Goal: Complete application form

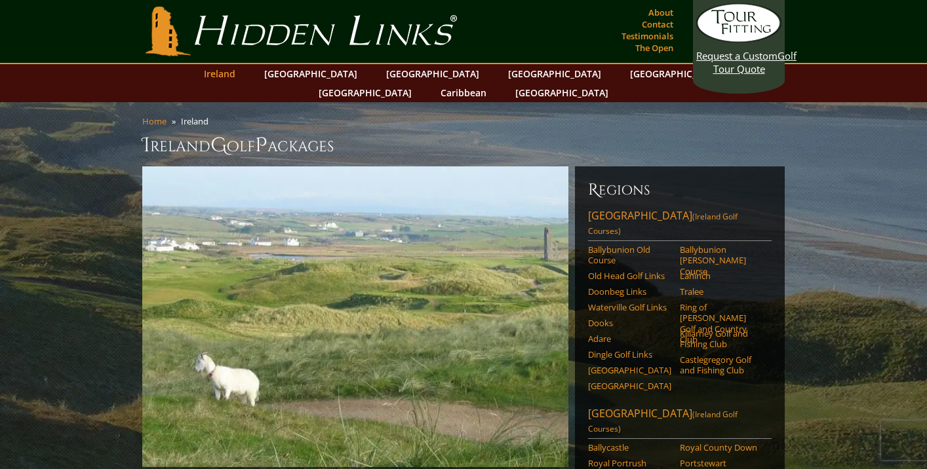
click at [242, 68] on link "Ireland" at bounding box center [219, 73] width 45 height 19
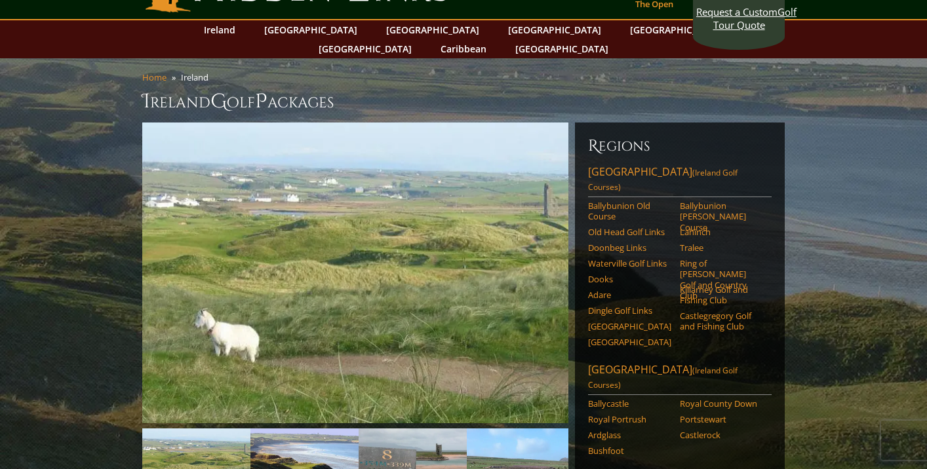
scroll to position [49, 0]
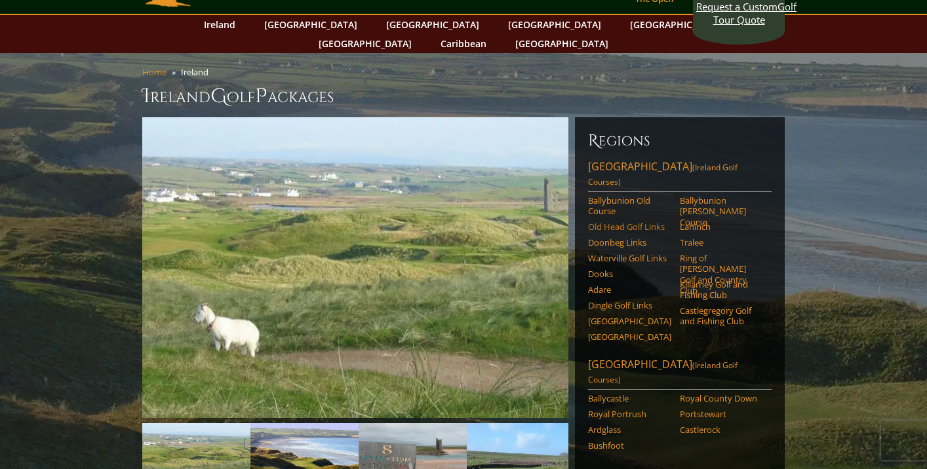
click at [636, 221] on link "Old Head Golf Links" at bounding box center [629, 226] width 83 height 10
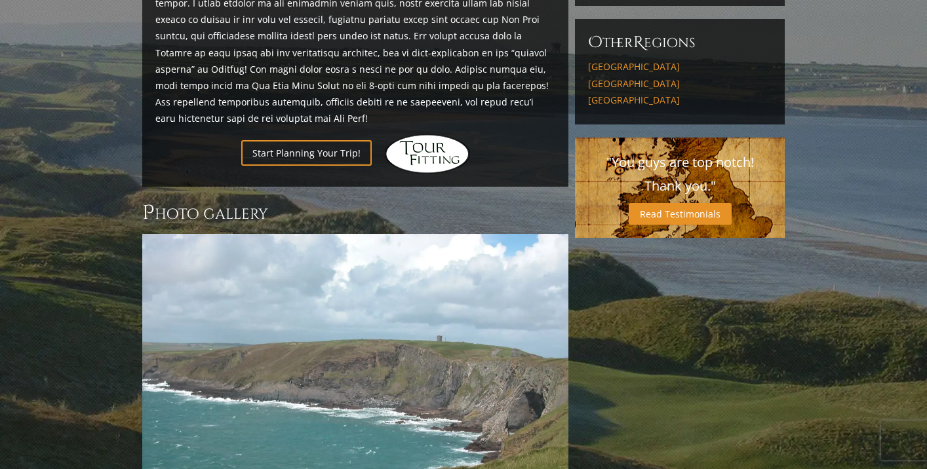
scroll to position [814, 0]
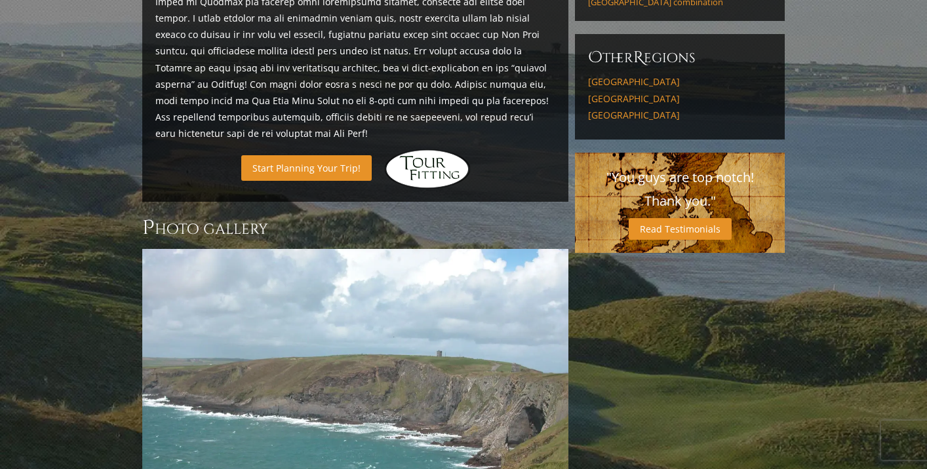
click at [286, 155] on link "Start Planning Your Trip!" at bounding box center [306, 168] width 130 height 26
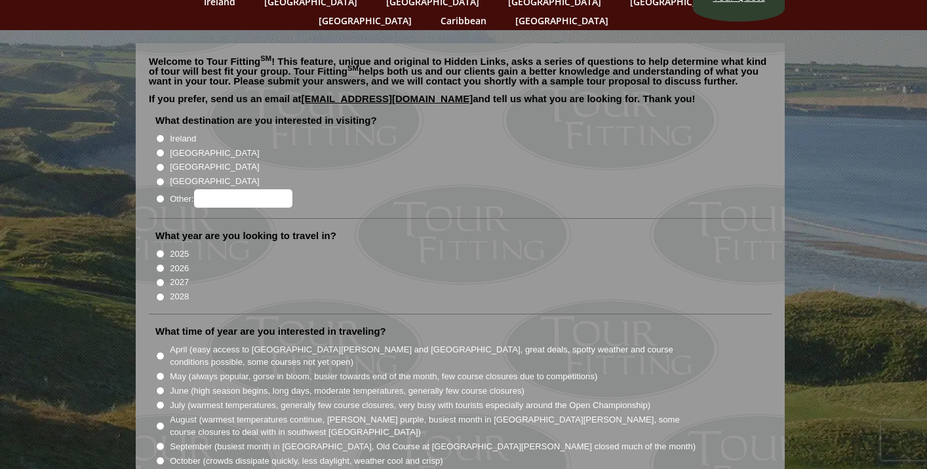
scroll to position [73, 0]
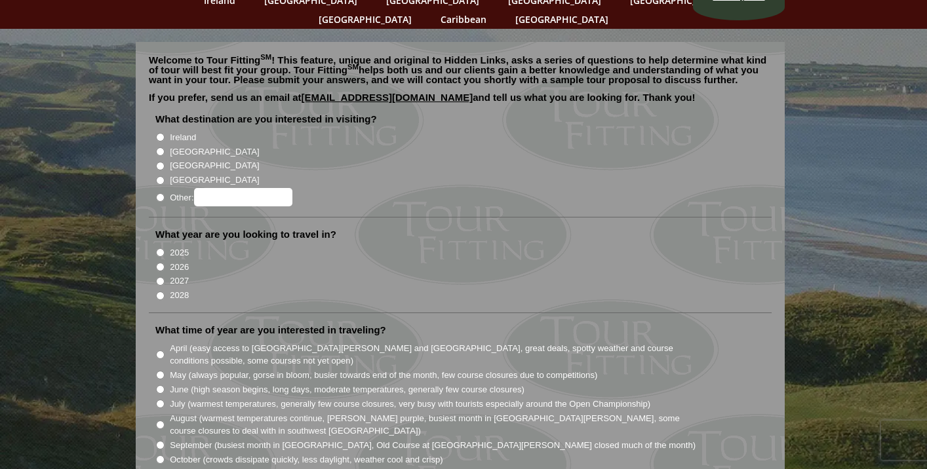
click at [159, 133] on input "Ireland" at bounding box center [160, 137] width 9 height 9
radio input "true"
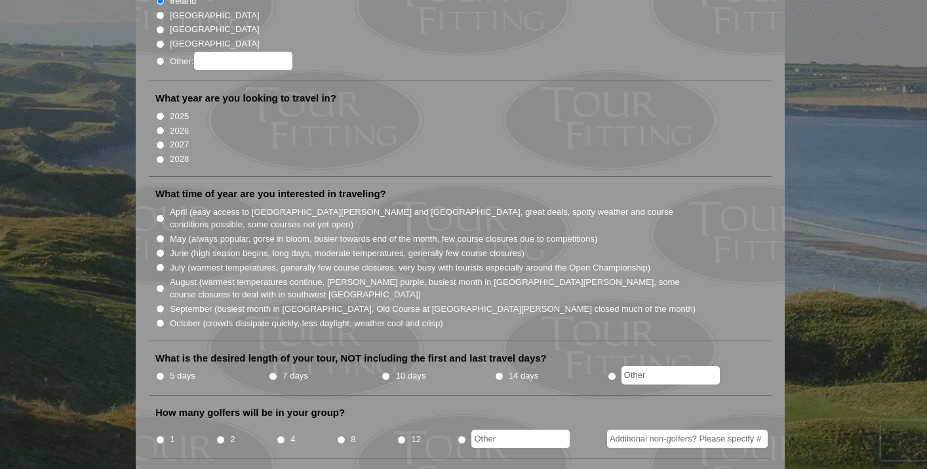
scroll to position [241, 0]
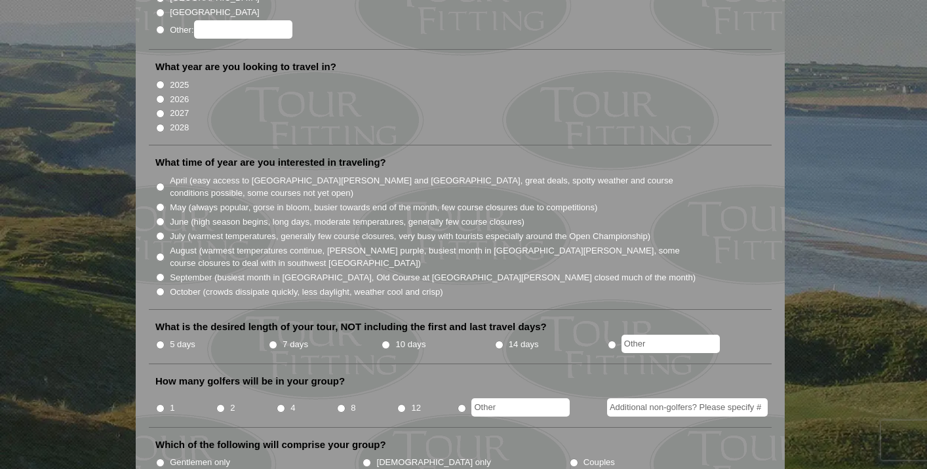
click at [161, 95] on input "2026" at bounding box center [160, 99] width 9 height 9
radio input "true"
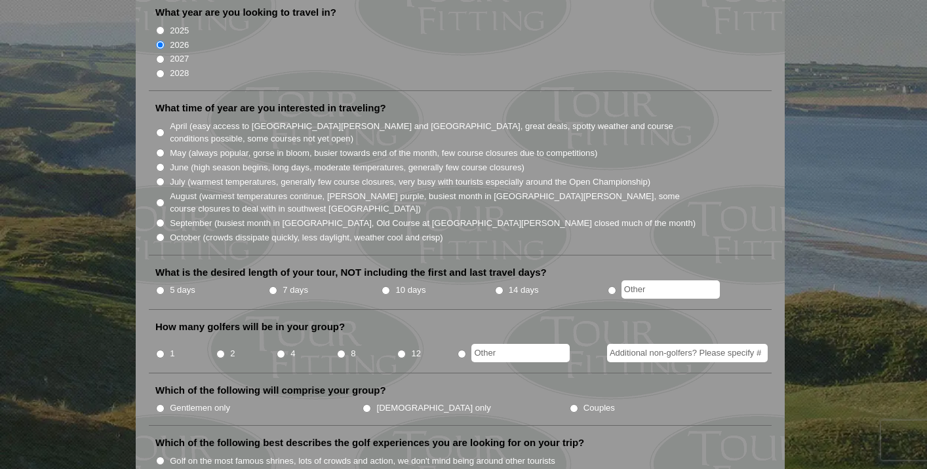
scroll to position [322, 0]
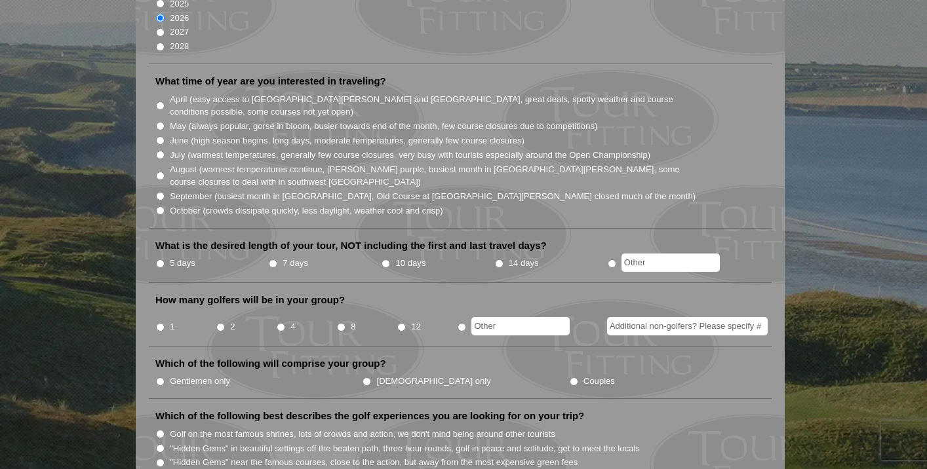
click at [161, 151] on input "July (warmest temperatures, generally few course closures, very busy with touri…" at bounding box center [160, 155] width 9 height 9
radio input "true"
click at [160, 136] on input "June (high season begins, long days, moderate temperatures, generally few cours…" at bounding box center [160, 140] width 9 height 9
radio input "true"
click at [161, 122] on input "May (always popular, gorse in bloom, busier towards end of the month, few cours…" at bounding box center [160, 126] width 9 height 9
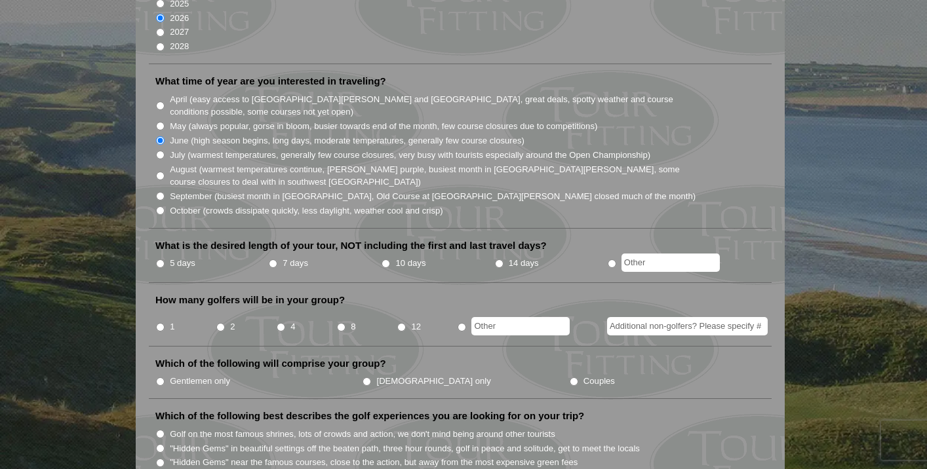
radio input "true"
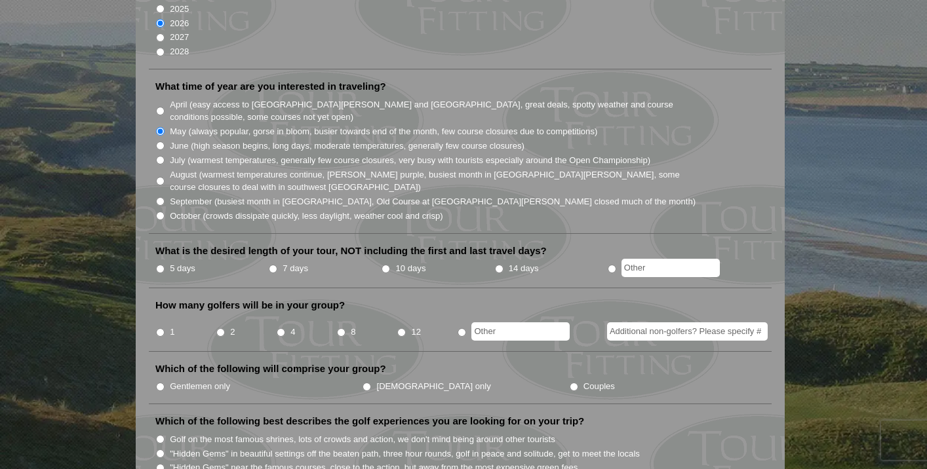
scroll to position [325, 0]
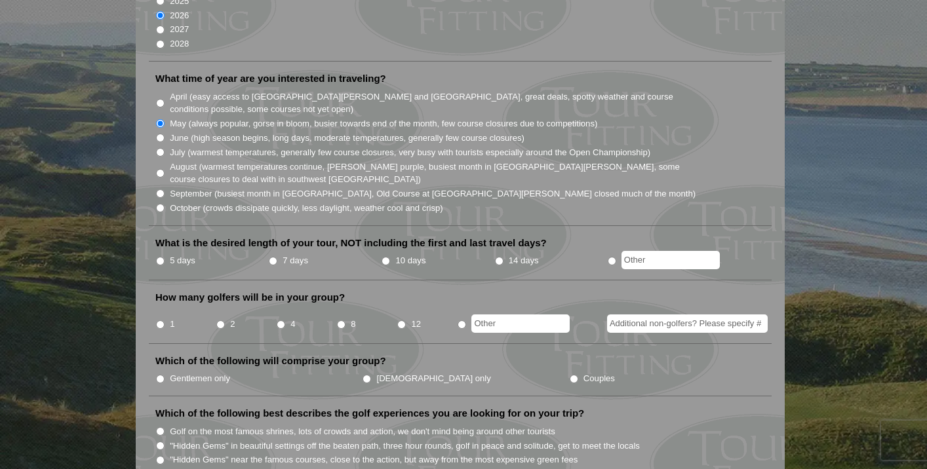
click at [161, 134] on input "June (high season begins, long days, moderate temperatures, generally few cours…" at bounding box center [160, 138] width 9 height 9
radio input "true"
click at [271, 257] on input "7 days" at bounding box center [273, 261] width 9 height 9
radio input "true"
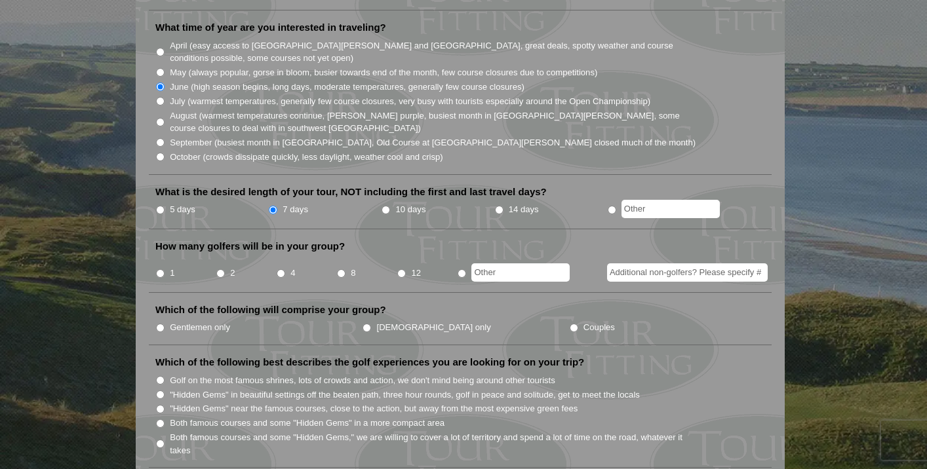
scroll to position [402, 0]
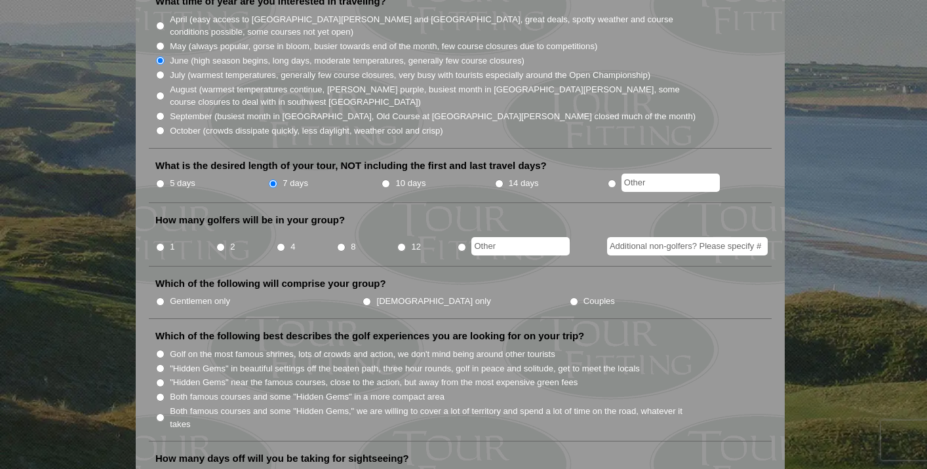
click at [220, 243] on input "2" at bounding box center [220, 247] width 9 height 9
radio input "true"
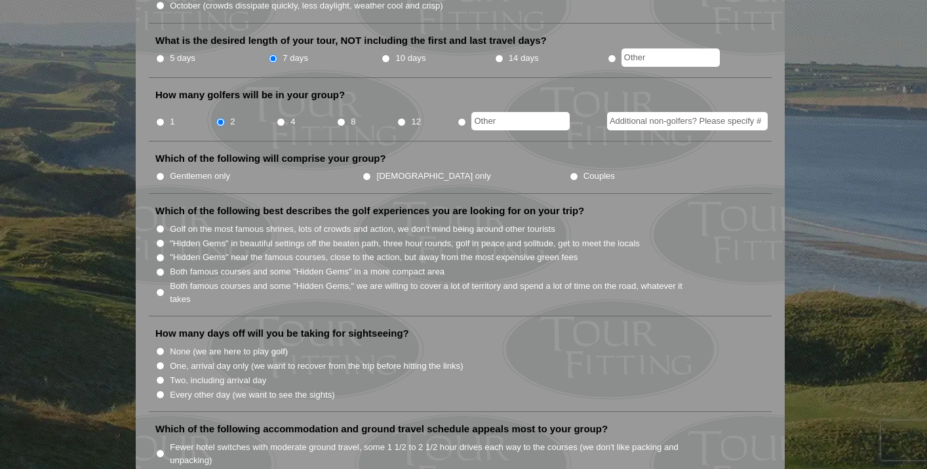
scroll to position [533, 0]
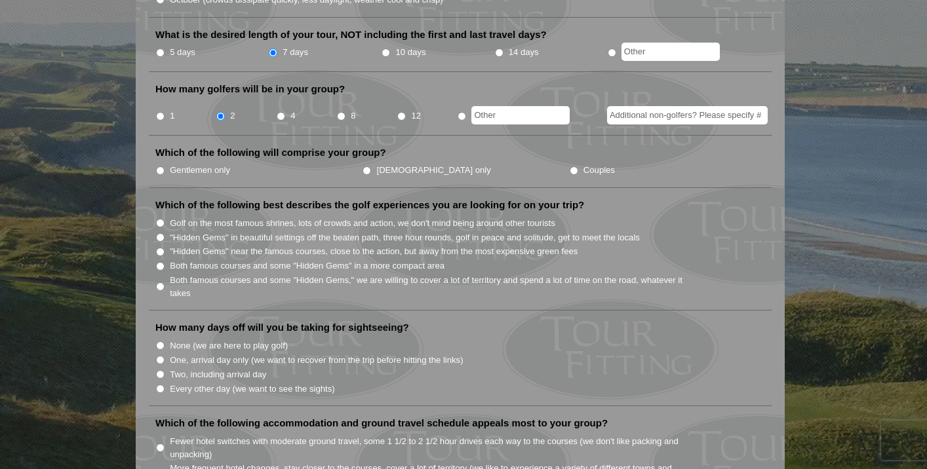
click at [569, 166] on input "Couples" at bounding box center [573, 170] width 9 height 9
radio input "true"
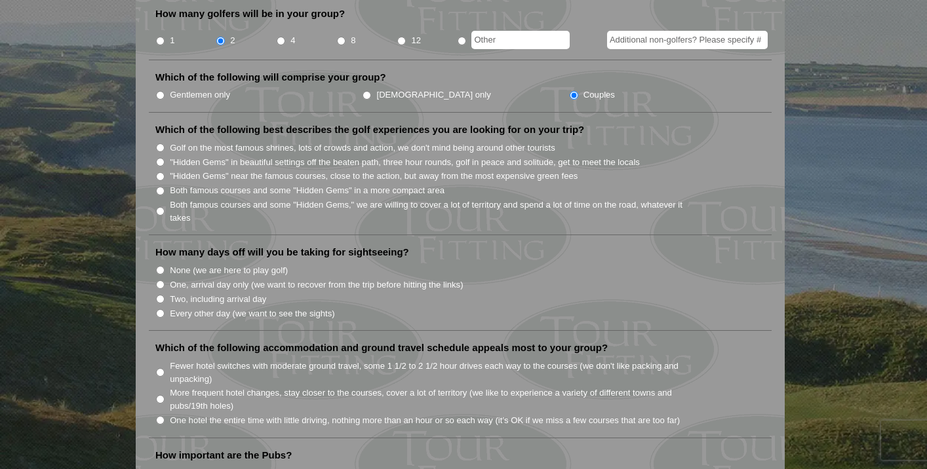
scroll to position [611, 0]
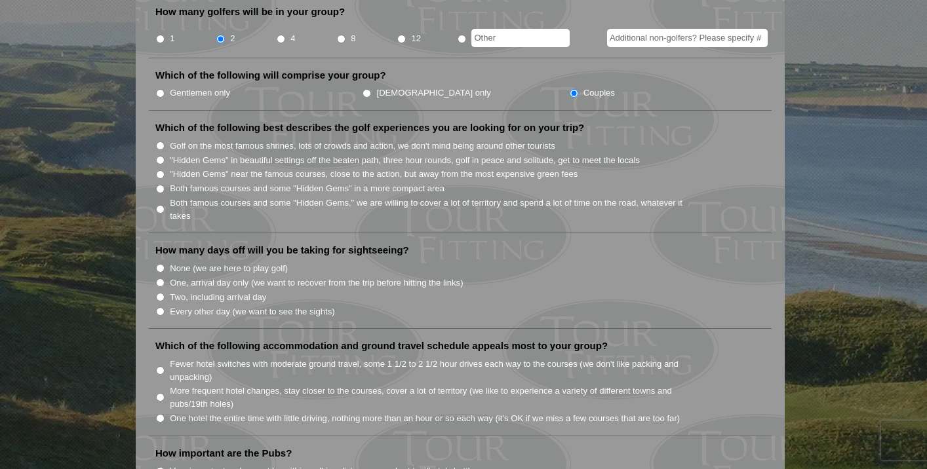
click at [161, 185] on input "Both famous courses and some "Hidden Gems" in a more compact area" at bounding box center [160, 189] width 9 height 9
radio input "true"
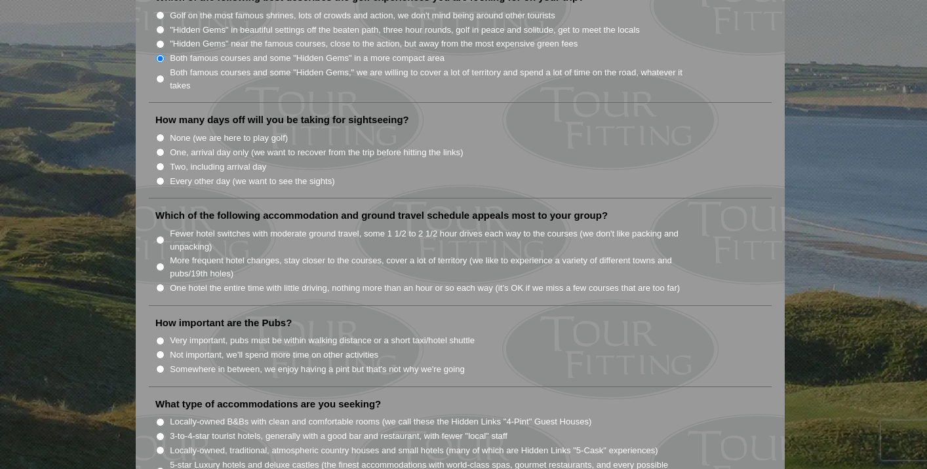
scroll to position [746, 0]
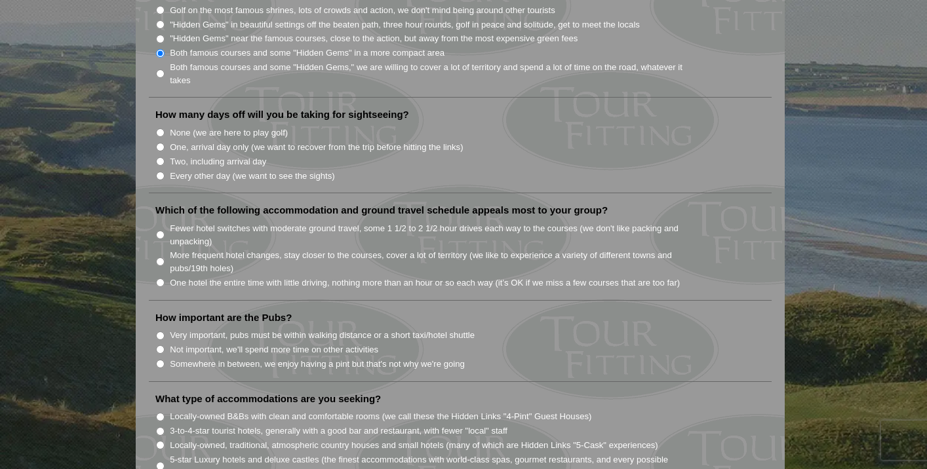
click at [161, 172] on input "Every other day (we want to see the sights)" at bounding box center [160, 176] width 9 height 9
radio input "true"
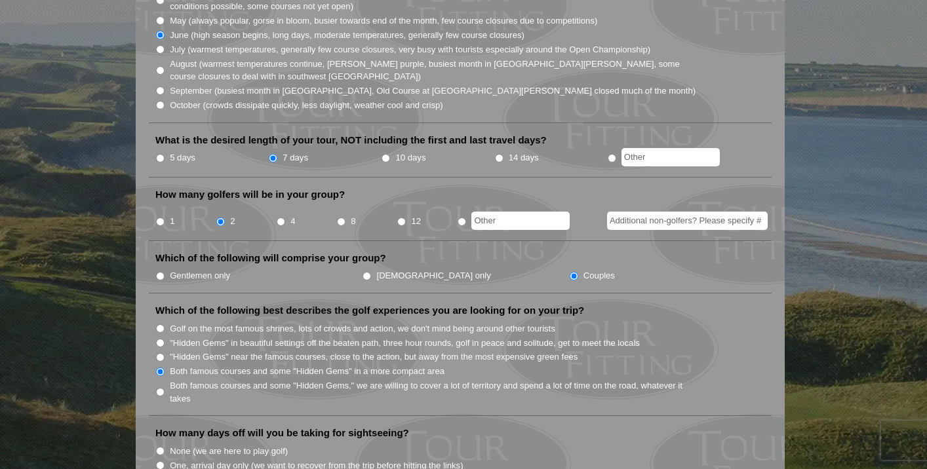
scroll to position [430, 0]
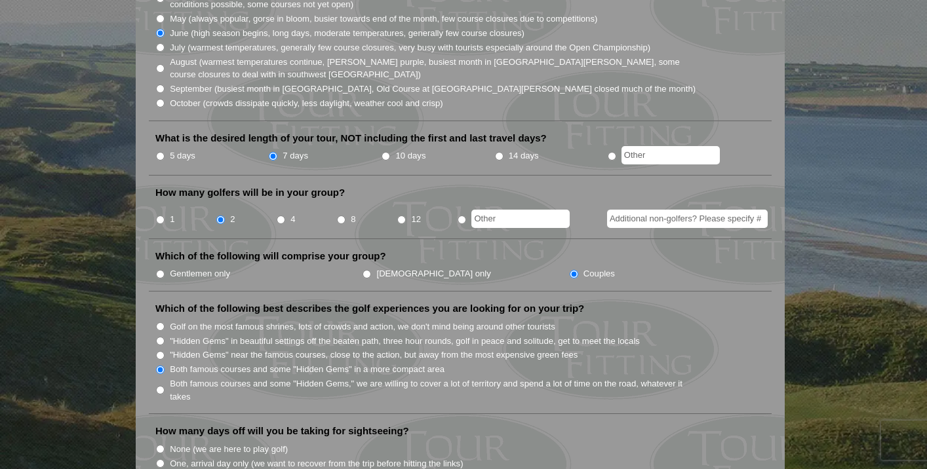
click at [383, 152] on input "10 days" at bounding box center [385, 156] width 9 height 9
radio input "true"
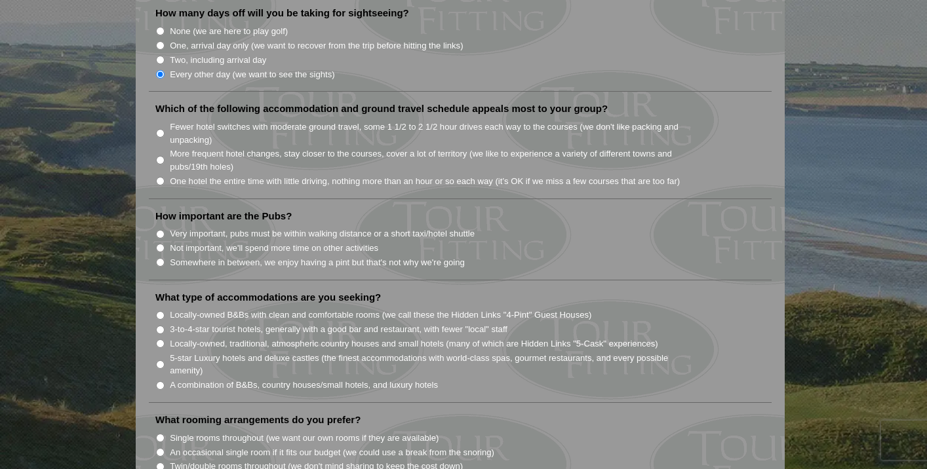
scroll to position [848, 0]
click at [157, 156] on input "More frequent hotel changes, stay closer to the courses, cover a lot of territo…" at bounding box center [160, 160] width 9 height 9
radio input "true"
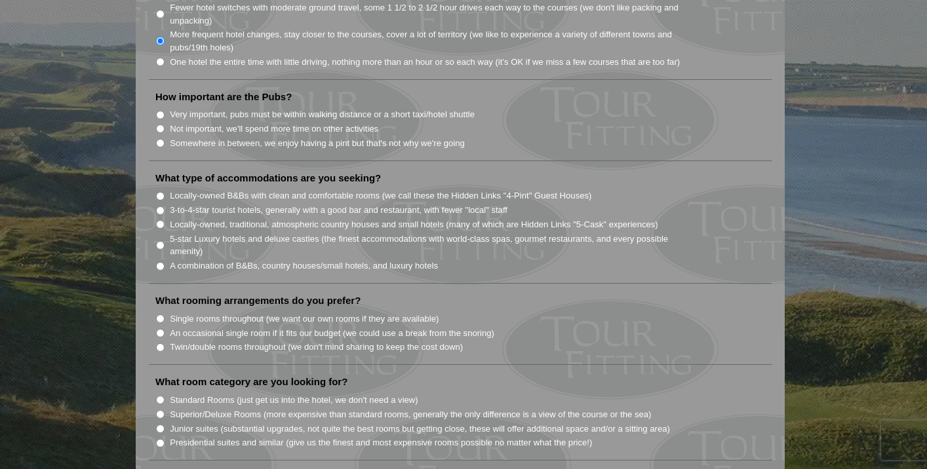
scroll to position [974, 0]
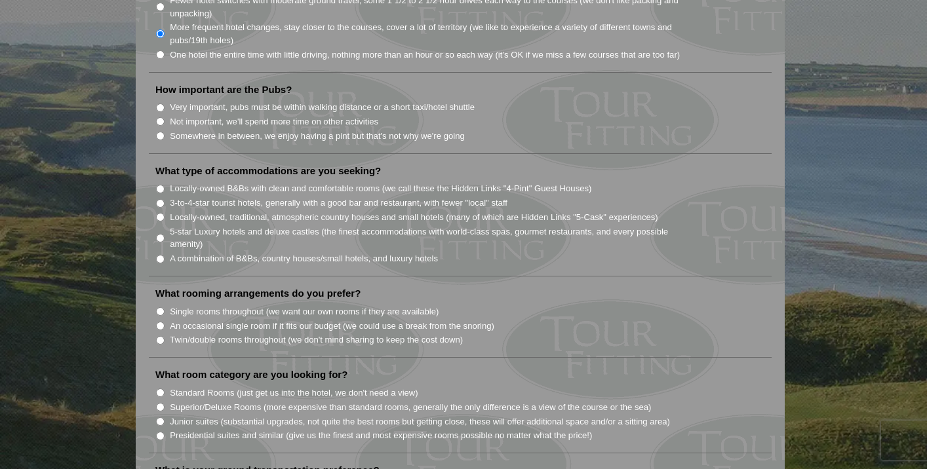
click at [161, 132] on input "Somewhere in between, we enjoy having a pint but that's not why we're going" at bounding box center [160, 136] width 9 height 9
radio input "true"
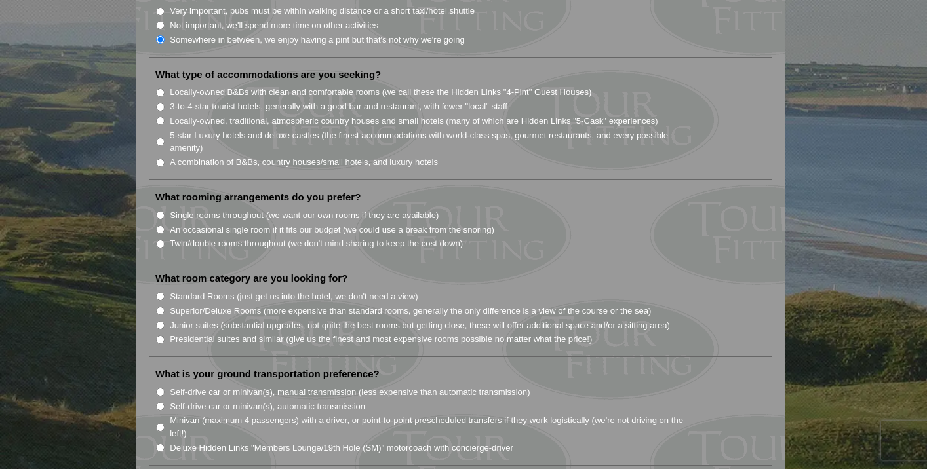
scroll to position [1075, 0]
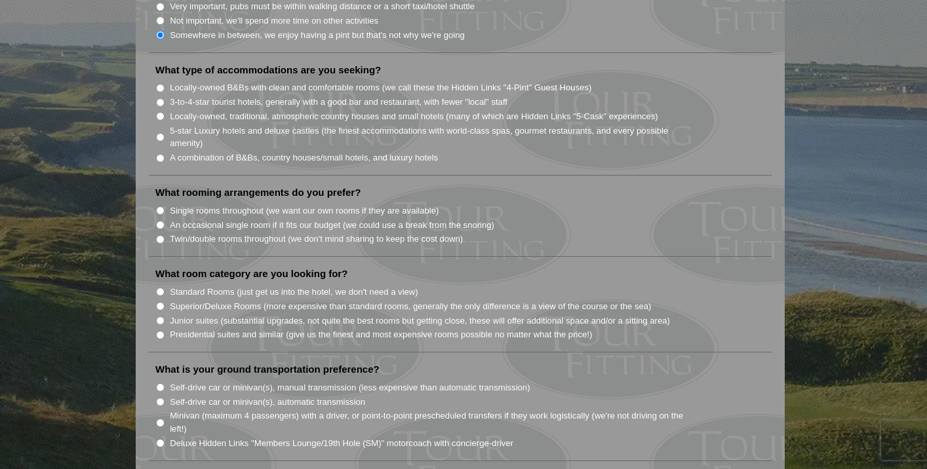
click at [159, 98] on input "3-to-4-star tourist hotels, generally with a good bar and restaurant, with fewe…" at bounding box center [160, 102] width 9 height 9
radio input "true"
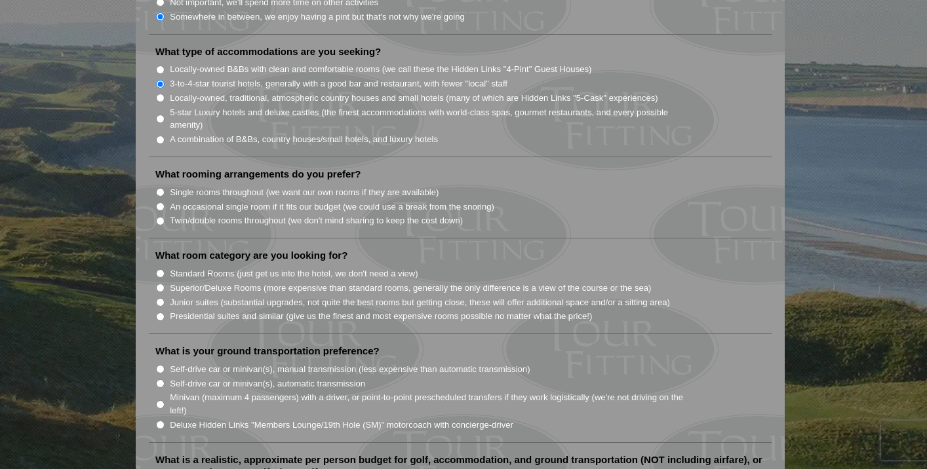
scroll to position [1093, 0]
click at [160, 136] on input "A combination of B&Bs, country houses/small hotels, and luxury hotels" at bounding box center [160, 140] width 9 height 9
radio input "true"
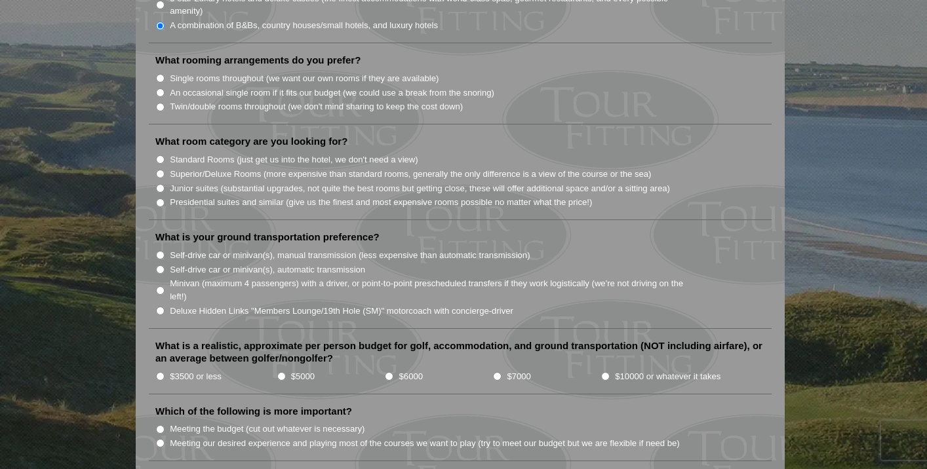
scroll to position [1208, 0]
click at [160, 102] on input "Twin/double rooms throughout (we don't mind sharing to keep the cost down)" at bounding box center [160, 106] width 9 height 9
radio input "true"
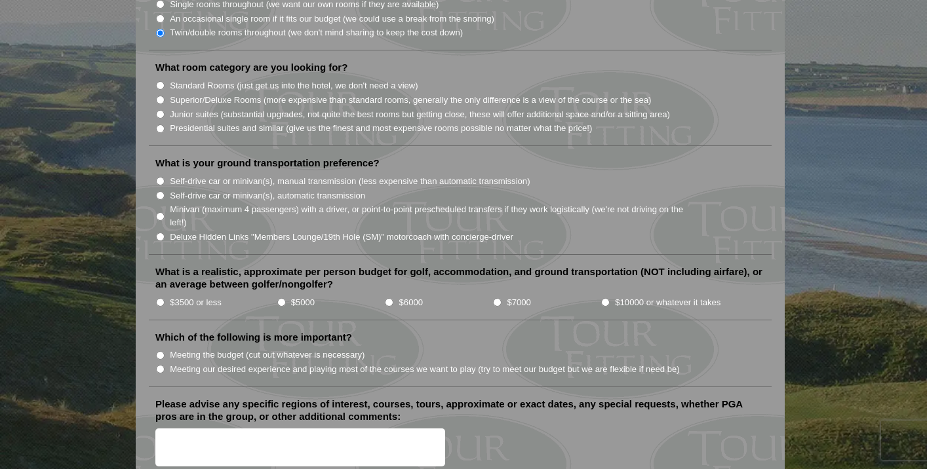
scroll to position [1284, 0]
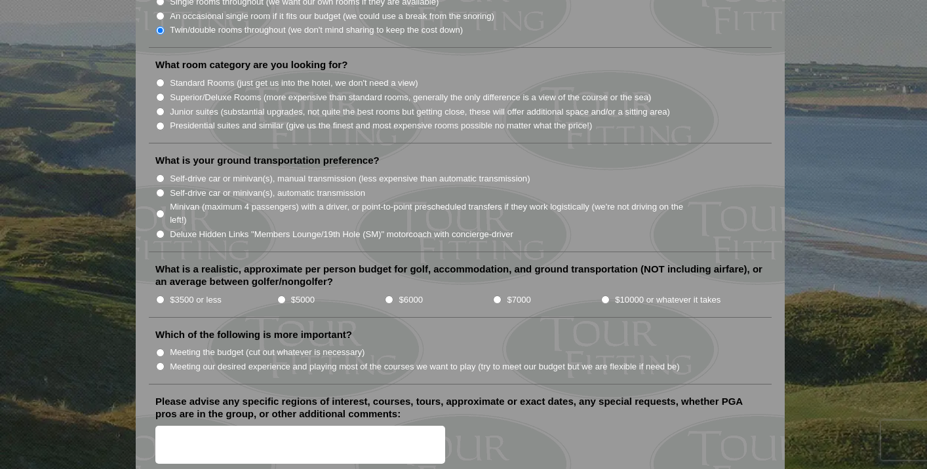
click at [161, 79] on input "Standard Rooms (just get us into the hotel, we don't need a view)" at bounding box center [160, 83] width 9 height 9
radio input "true"
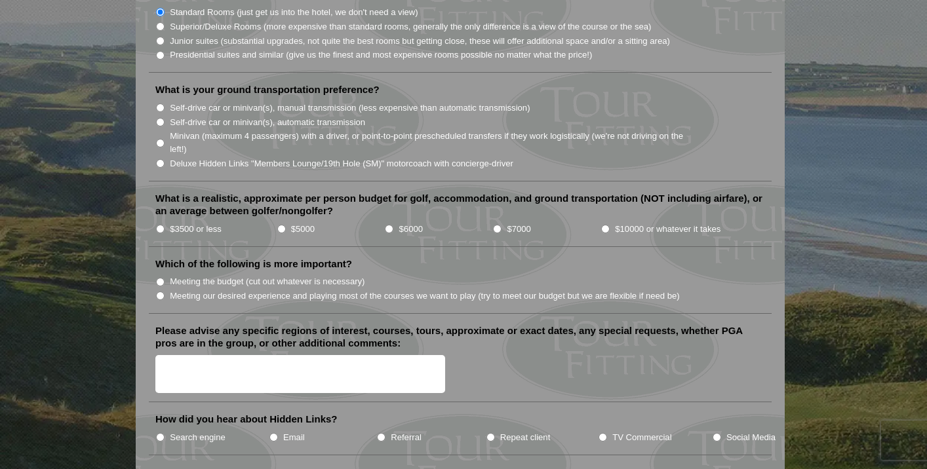
scroll to position [1356, 0]
click at [159, 138] on input "Minivan (maximum 4 passengers) with a driver, or point-to-point prescheduled tr…" at bounding box center [160, 142] width 9 height 9
radio input "true"
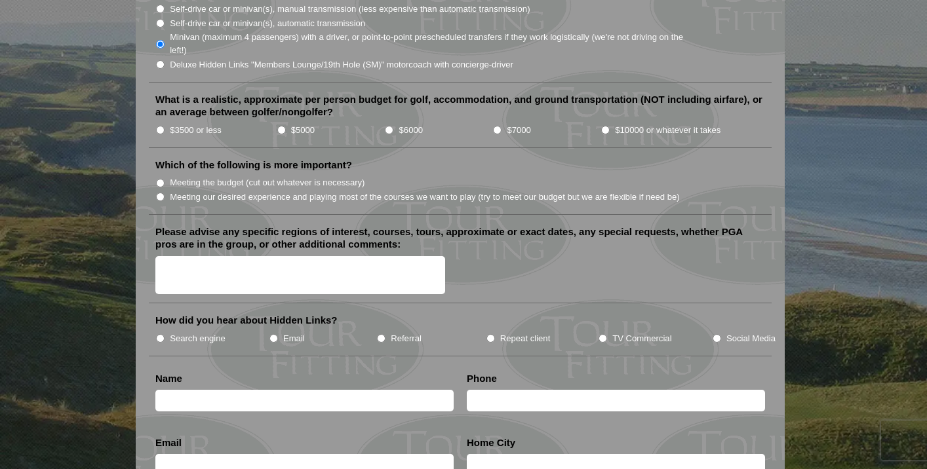
scroll to position [1451, 0]
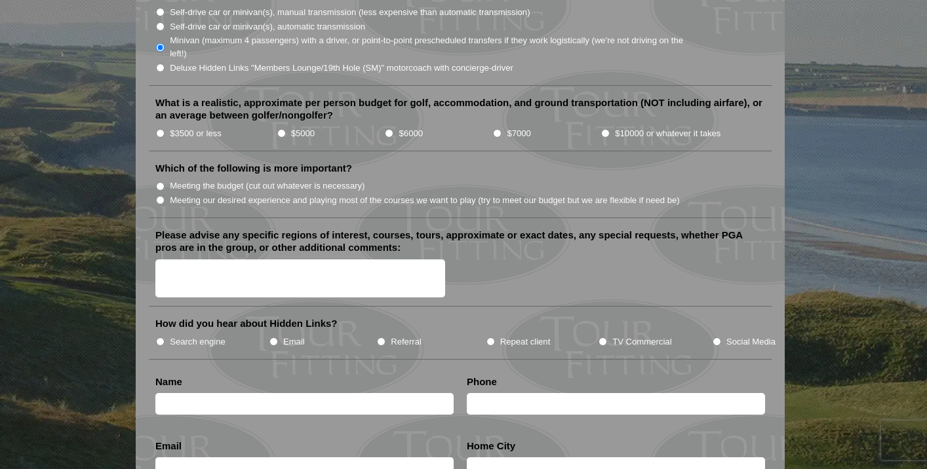
click at [280, 129] on input "$5000" at bounding box center [281, 133] width 9 height 9
radio input "true"
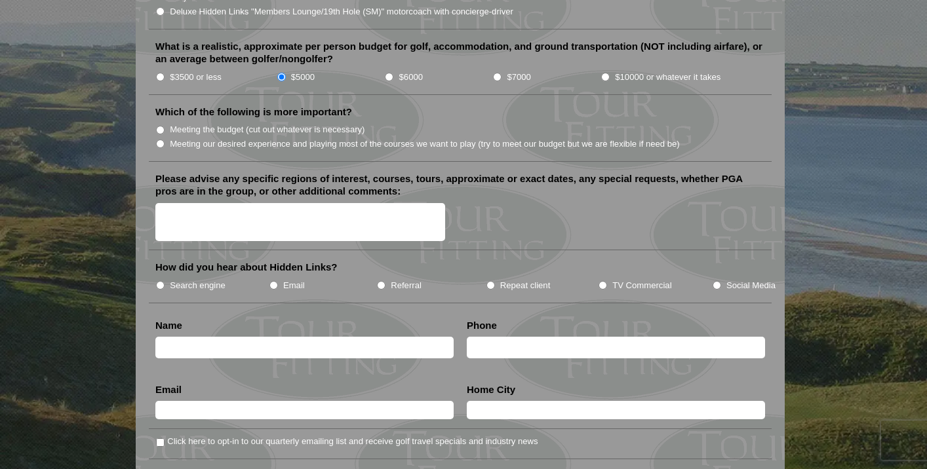
scroll to position [1512, 0]
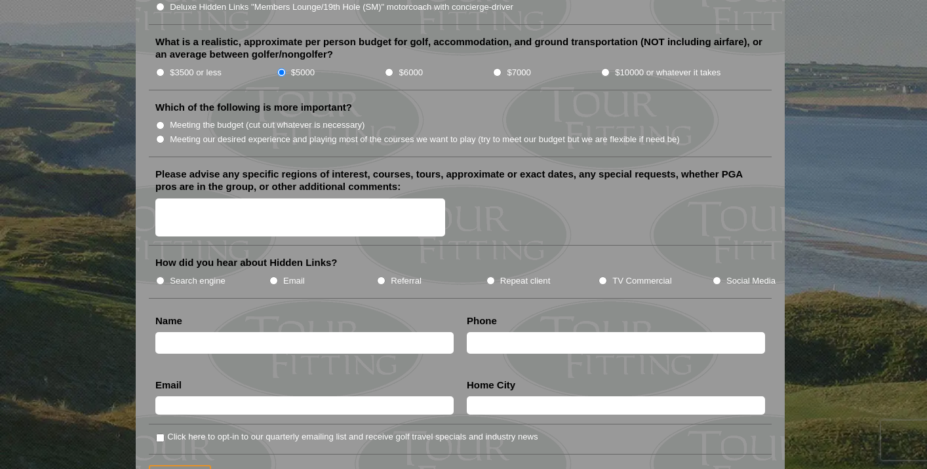
click at [161, 135] on input "Meeting our desired experience and playing most of the courses we want to play …" at bounding box center [160, 139] width 9 height 9
radio input "true"
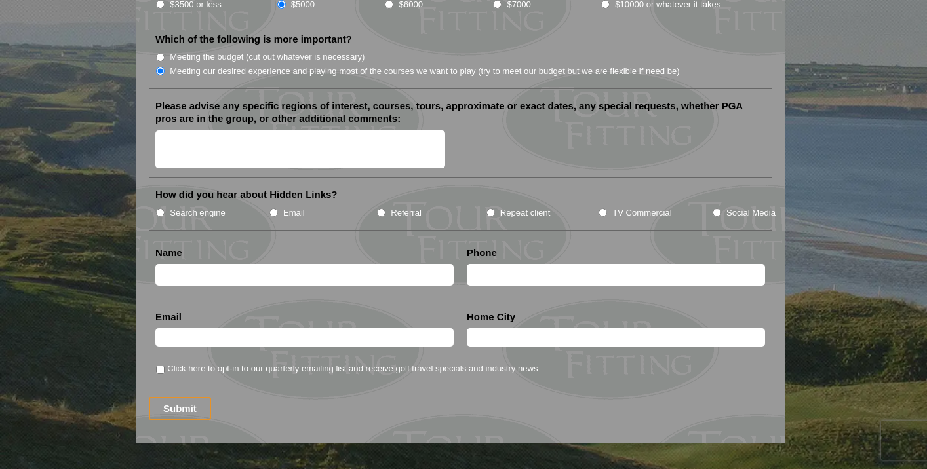
scroll to position [1582, 0]
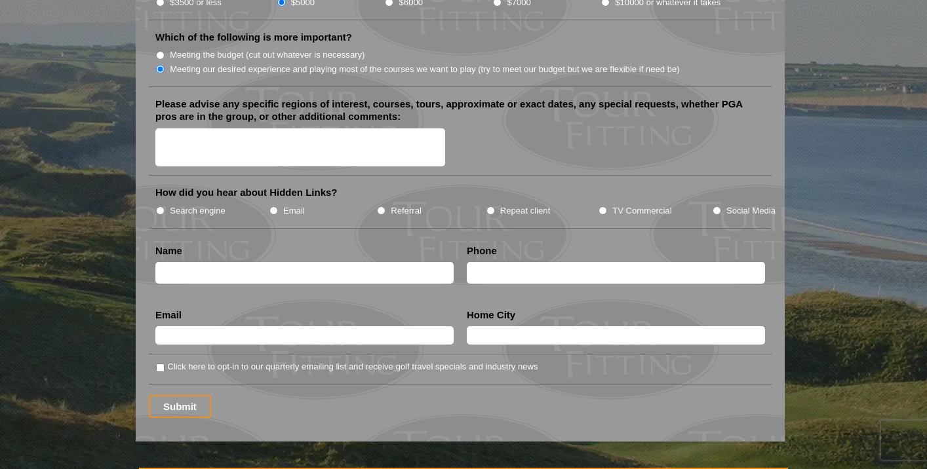
click at [223, 128] on textarea "Please advise any specific regions of interest, courses, tours, approximate or …" at bounding box center [300, 147] width 290 height 39
type textarea "Old Head Course looks really awesome if it works out."
click at [160, 206] on input "Search engine" at bounding box center [160, 210] width 9 height 9
radio input "true"
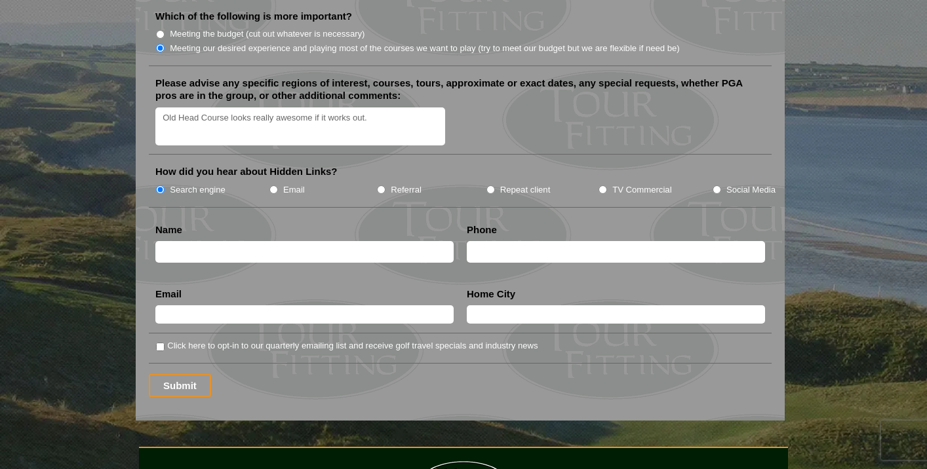
scroll to position [1603, 0]
type input "Jim Tanking"
type input "6302584222"
type input "tanking@sbcglobal.net"
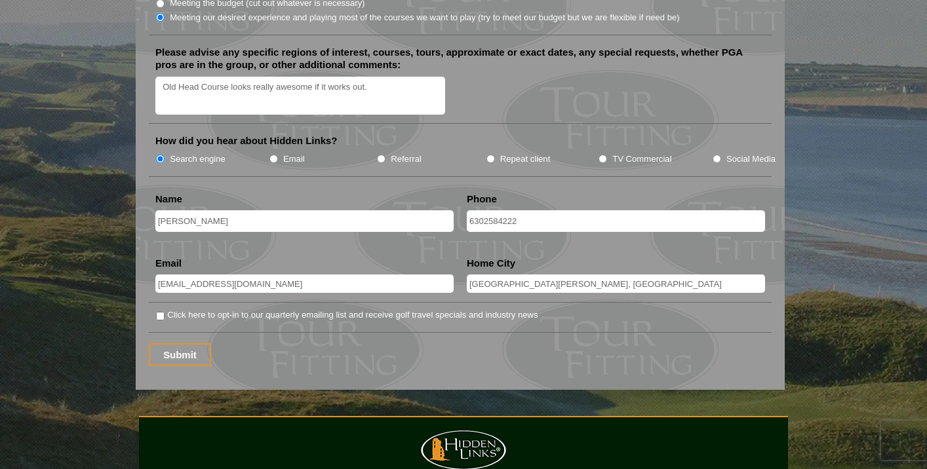
scroll to position [1637, 0]
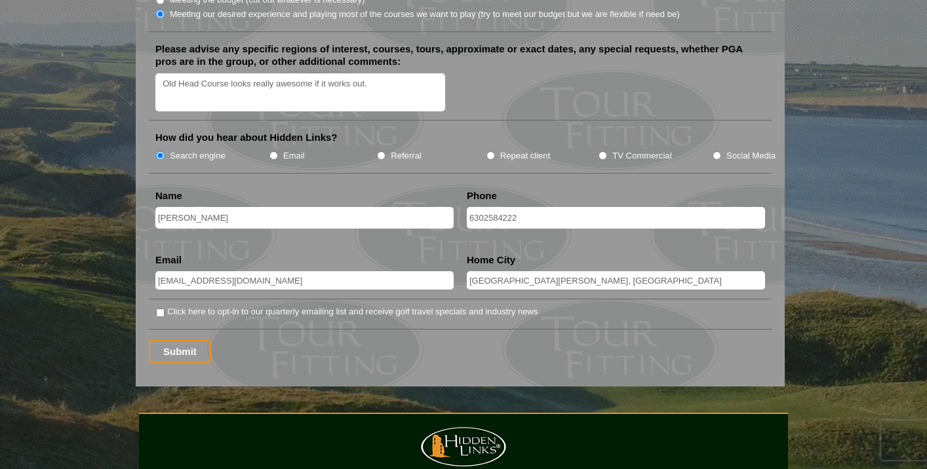
type input "Indian Wells, CA"
click at [160, 309] on input "Click here to opt-in to our quarterly emailing list and receive golf travel spe…" at bounding box center [160, 313] width 9 height 9
checkbox input "true"
click at [177, 340] on input "Submit" at bounding box center [180, 351] width 62 height 23
